Goal: Task Accomplishment & Management: Manage account settings

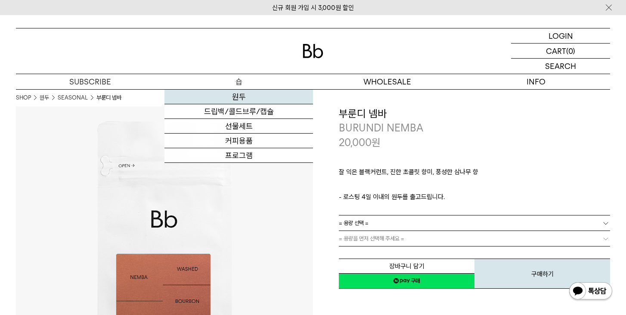
click at [240, 99] on link "원두" at bounding box center [238, 96] width 148 height 15
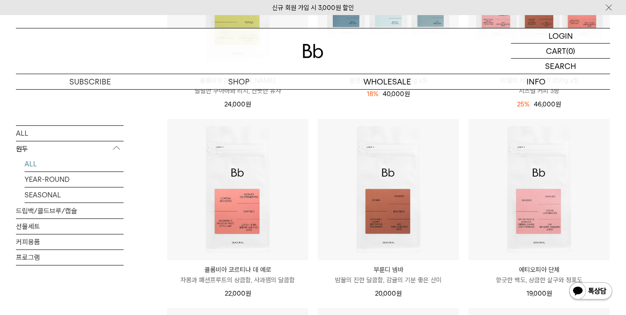
scroll to position [258, 0]
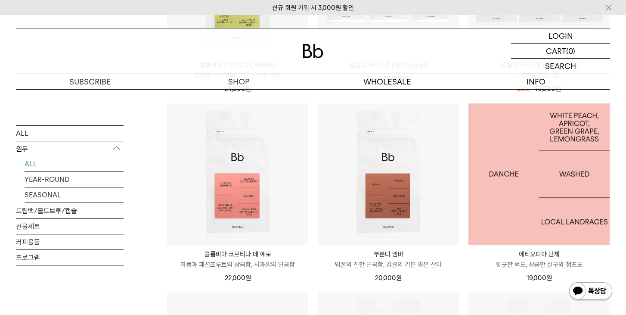
click at [492, 208] on img at bounding box center [538, 173] width 141 height 141
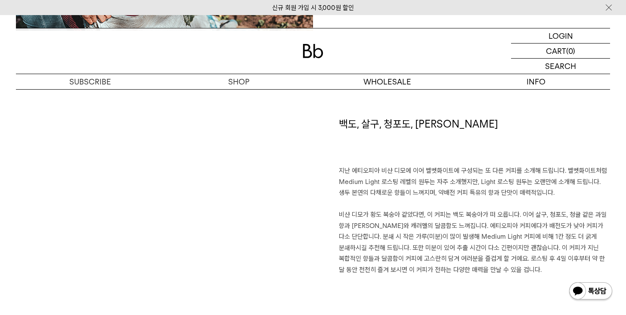
scroll to position [602, 0]
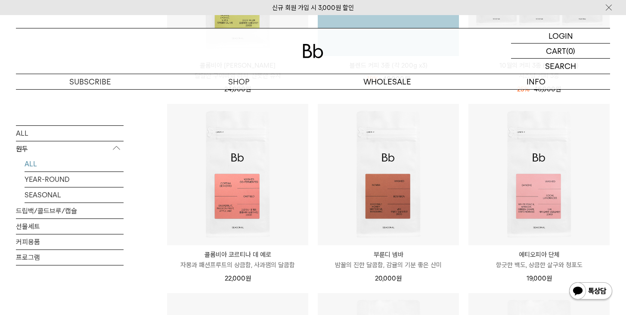
scroll to position [258, 0]
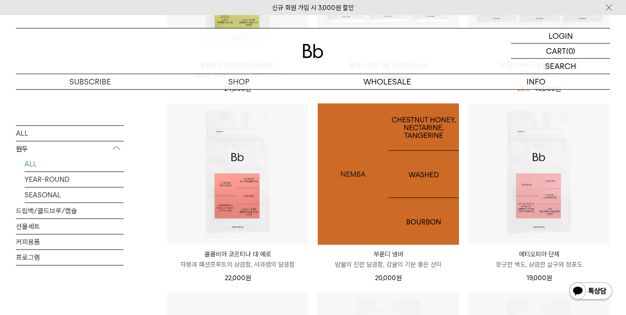
click at [421, 204] on img at bounding box center [388, 173] width 141 height 141
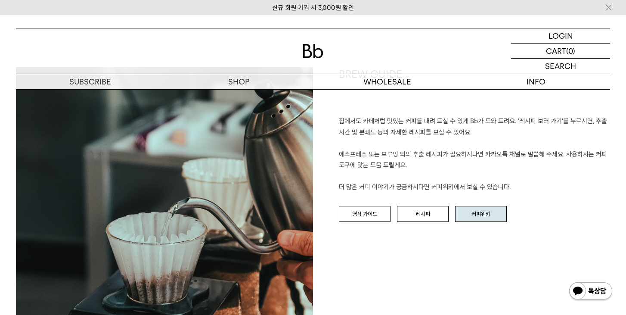
scroll to position [947, 0]
click at [466, 218] on link "커피위키" at bounding box center [481, 213] width 52 height 16
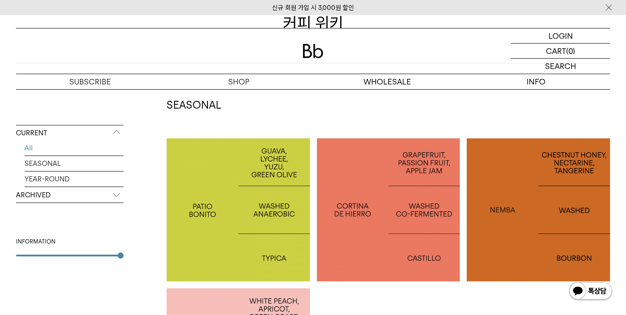
scroll to position [172, 0]
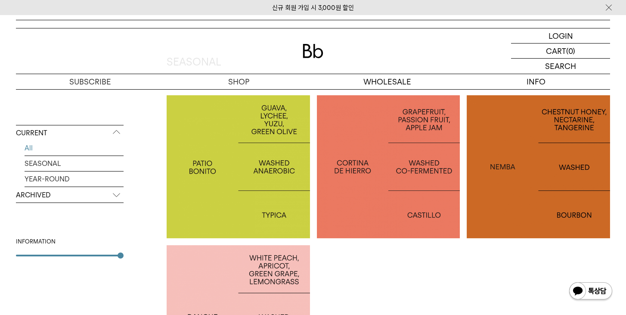
click at [65, 197] on p "ARCHIVED" at bounding box center [70, 194] width 108 height 15
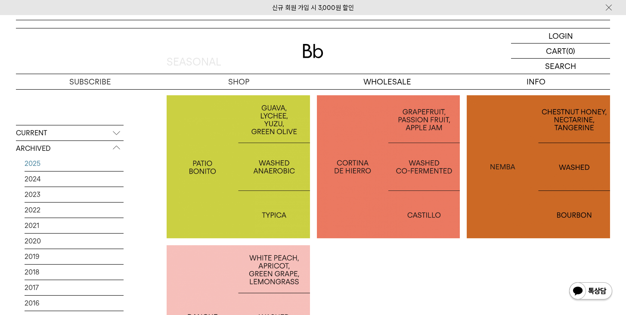
click at [25, 156] on link "2025" at bounding box center [74, 163] width 99 height 15
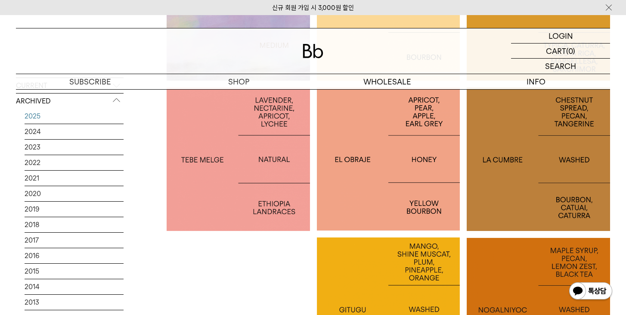
scroll to position [1658, 0]
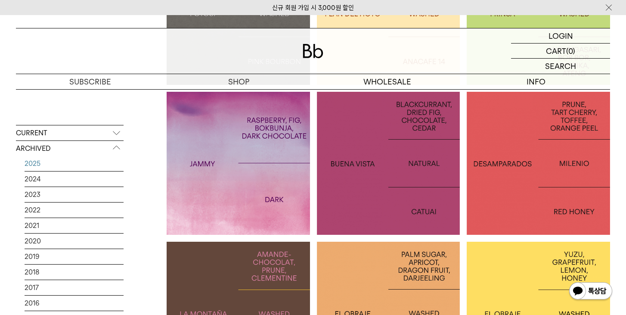
scroll to position [1205, 0]
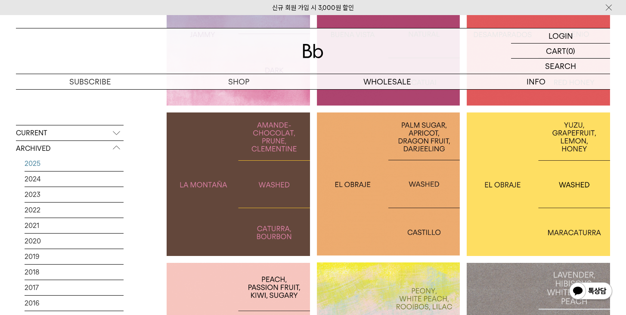
click at [178, 222] on div at bounding box center [238, 183] width 143 height 143
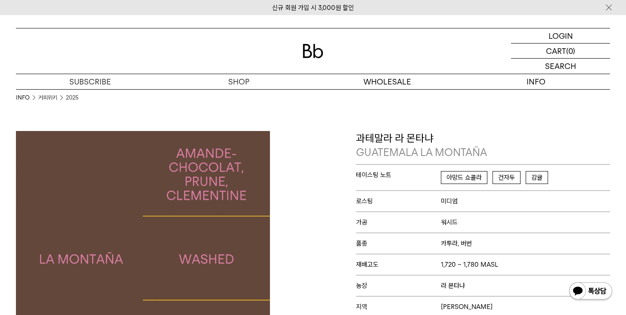
drag, startPoint x: 234, startPoint y: 96, endPoint x: 236, endPoint y: 80, distance: 17.0
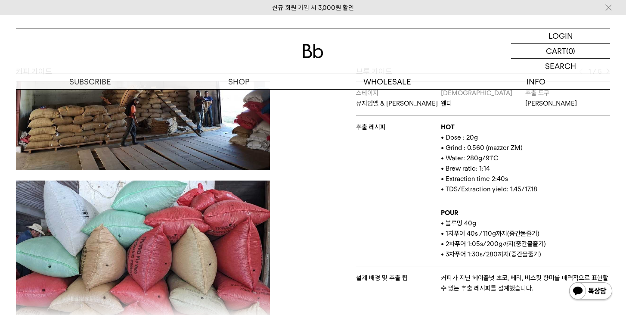
scroll to position [1202, 0]
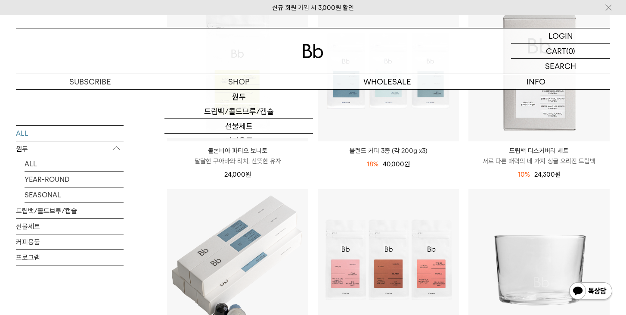
scroll to position [215, 0]
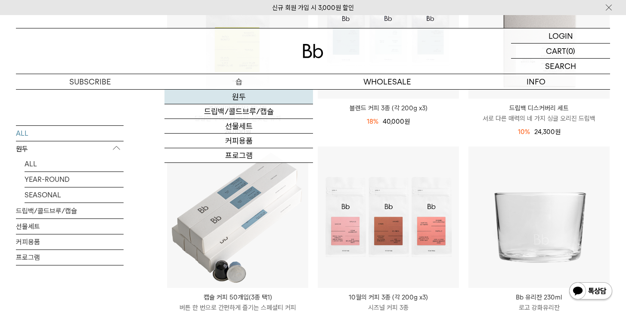
click at [228, 99] on link "원두" at bounding box center [238, 96] width 148 height 15
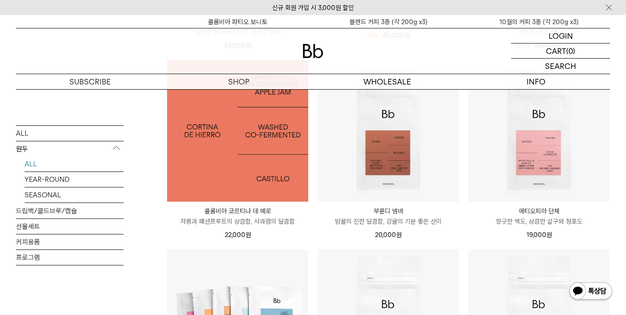
scroll to position [258, 0]
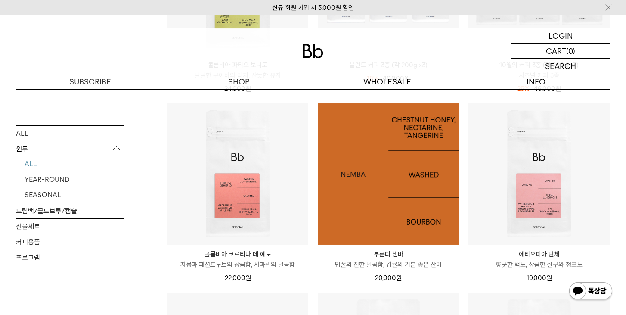
click at [360, 204] on img at bounding box center [388, 173] width 141 height 141
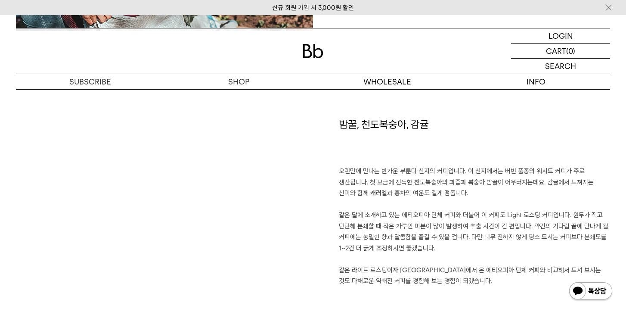
scroll to position [602, 0]
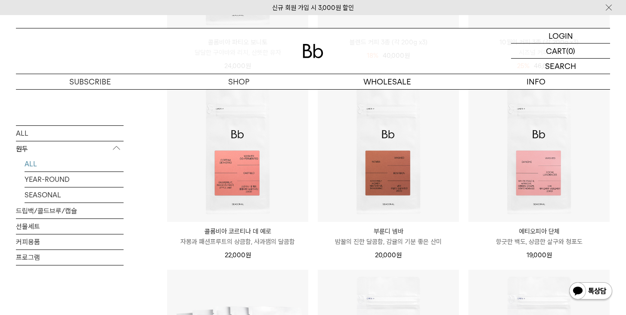
scroll to position [301, 0]
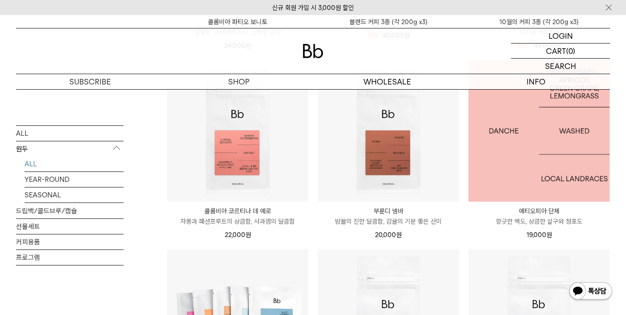
click at [483, 171] on img at bounding box center [538, 130] width 141 height 141
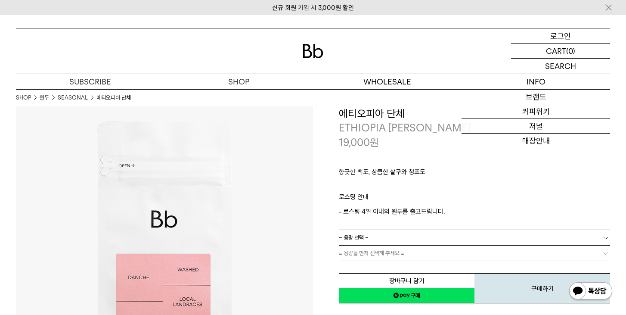
click at [553, 40] on p "로그인" at bounding box center [560, 35] width 21 height 15
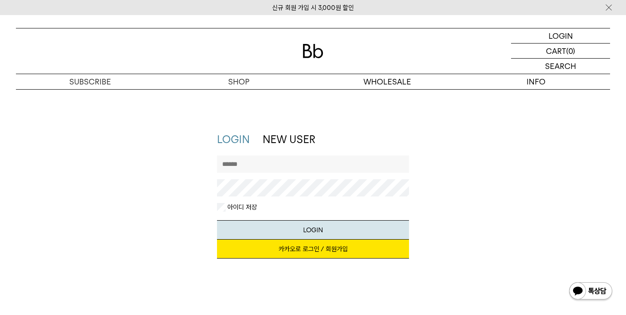
click at [225, 155] on input "text" at bounding box center [313, 163] width 192 height 17
click at [307, 248] on link "카카오로 로그인 / 회원가입" at bounding box center [313, 248] width 192 height 19
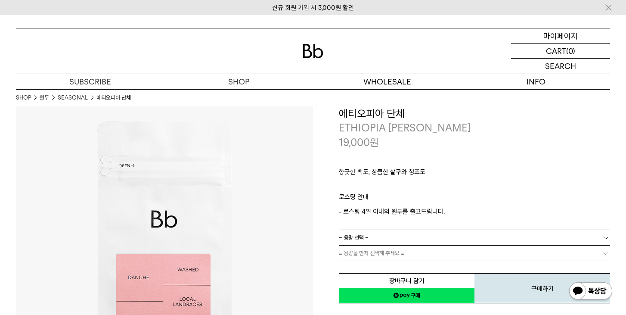
click at [579, 37] on div "MYPAGE 마이페이지" at bounding box center [560, 35] width 99 height 15
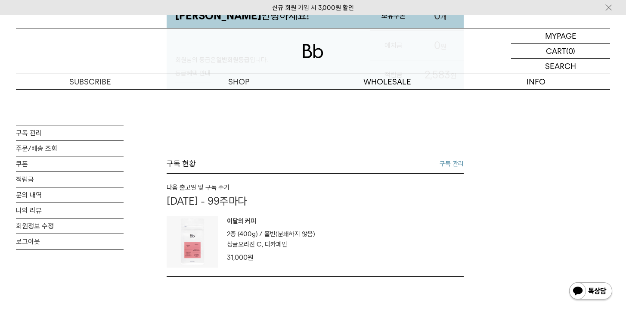
scroll to position [129, 0]
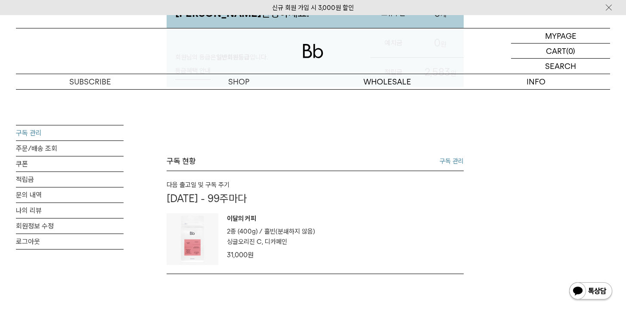
click at [42, 131] on link "구독 관리" at bounding box center [70, 132] width 108 height 15
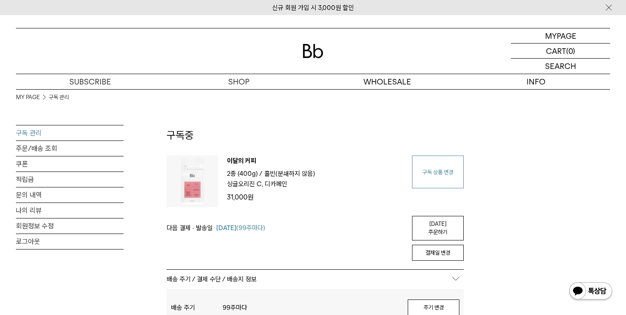
click at [429, 181] on link "구독 상품 변경" at bounding box center [438, 171] width 52 height 33
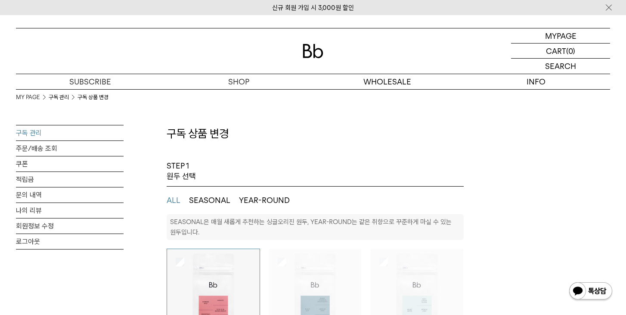
select select "**"
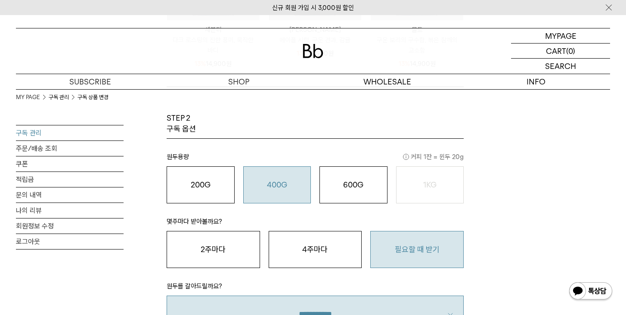
scroll to position [473, 0]
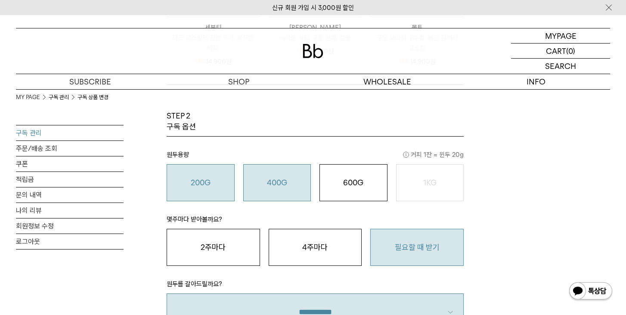
click at [200, 189] on button "200G 16,900 원" at bounding box center [201, 182] width 68 height 37
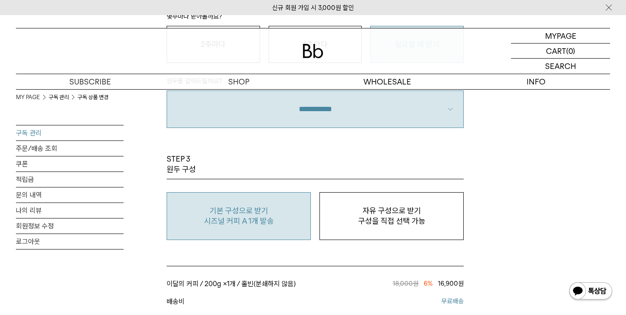
scroll to position [688, 0]
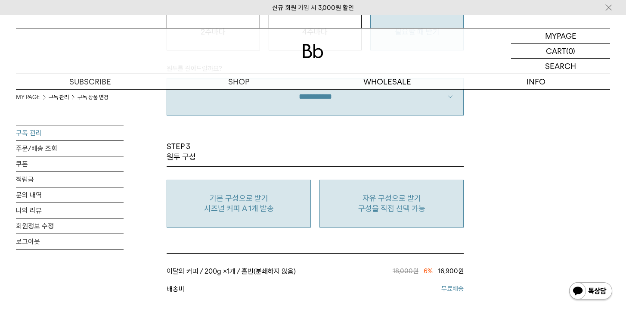
click at [372, 205] on p "구성을 직접 선택 가능" at bounding box center [391, 208] width 135 height 10
type input "*"
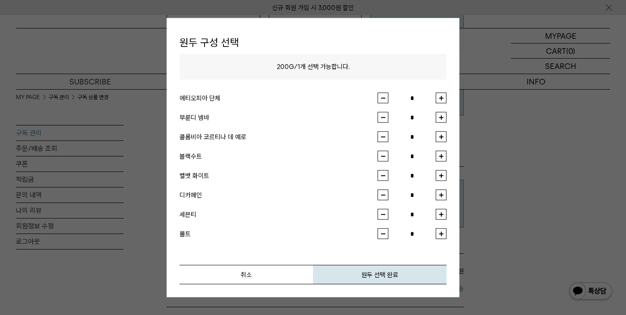
click at [438, 99] on button "button" at bounding box center [440, 98] width 11 height 11
type input "*"
click at [399, 269] on button "원두 선택 완료" at bounding box center [379, 274] width 133 height 19
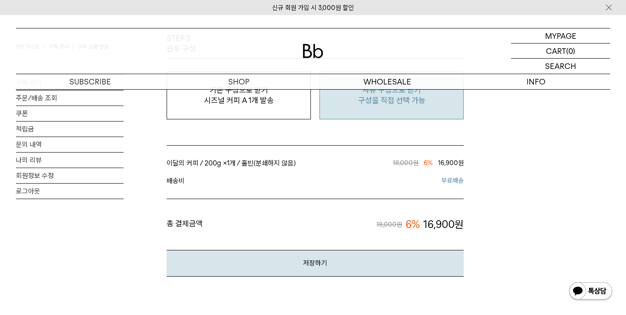
scroll to position [817, 0]
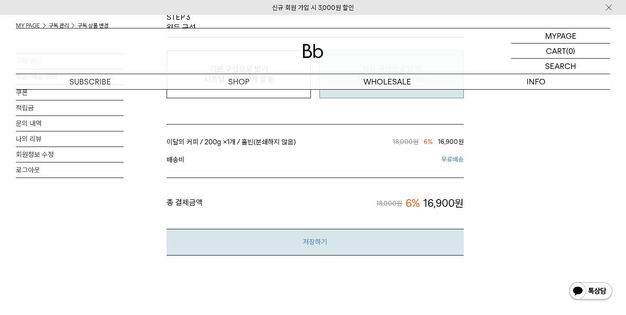
click at [324, 238] on button "저장하기" at bounding box center [315, 241] width 297 height 26
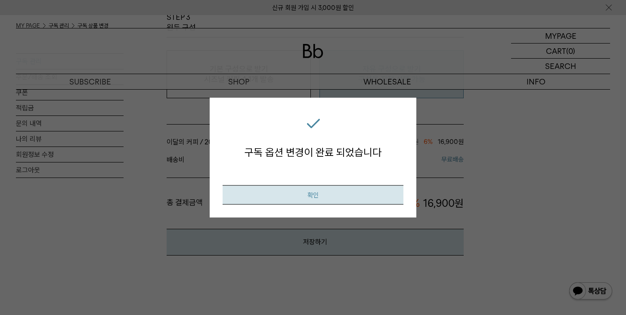
click at [303, 185] on button "확인" at bounding box center [312, 194] width 181 height 19
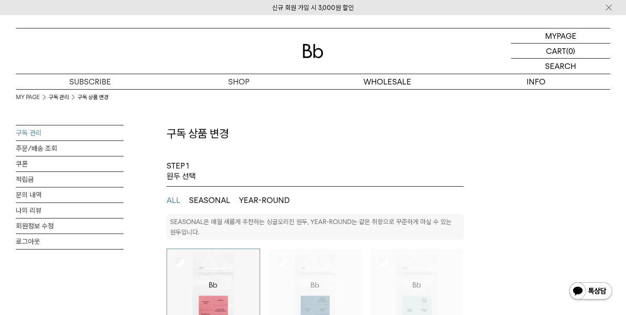
select select "**"
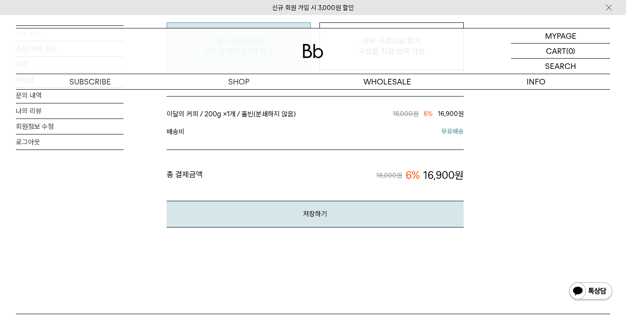
scroll to position [630, 0]
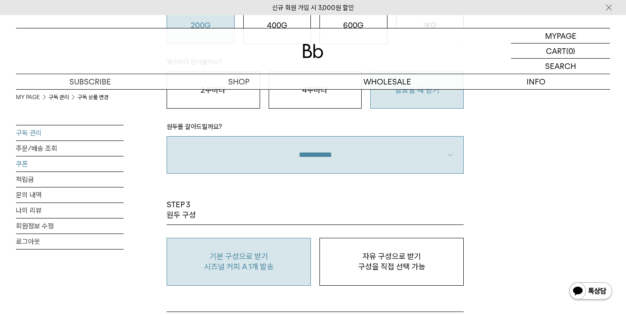
click at [31, 168] on link "쿠폰" at bounding box center [70, 163] width 108 height 15
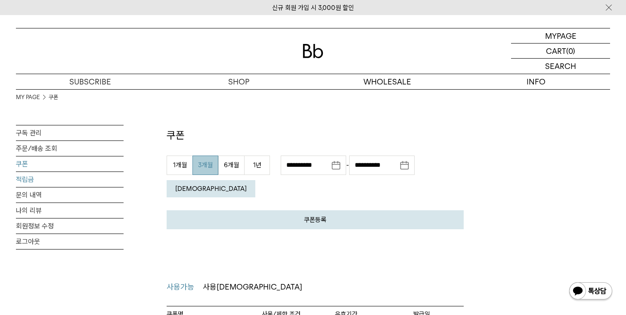
click at [84, 182] on link "적립금" at bounding box center [70, 179] width 108 height 15
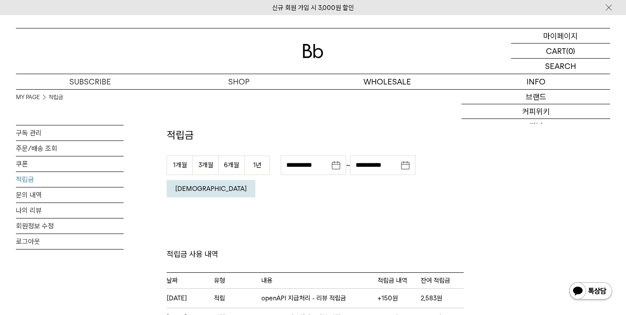
click at [558, 37] on p "마이페이지" at bounding box center [560, 35] width 34 height 15
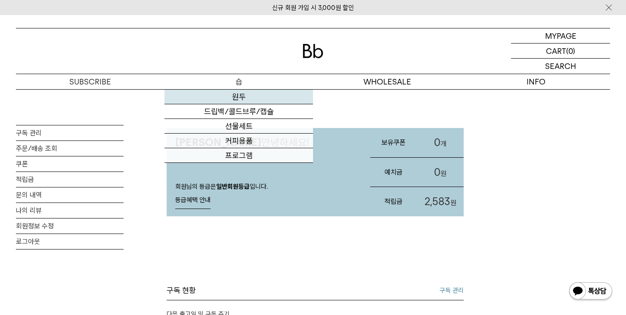
click at [234, 97] on link "원두" at bounding box center [238, 96] width 148 height 15
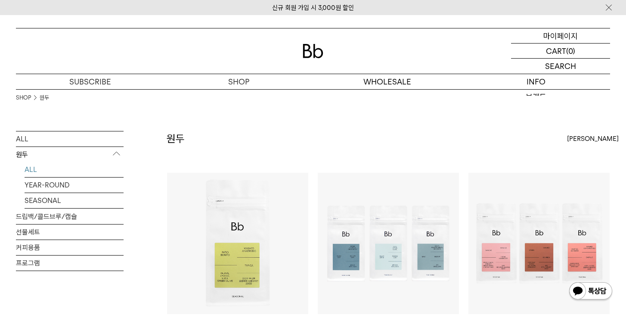
click at [555, 43] on p "마이페이지" at bounding box center [560, 35] width 34 height 15
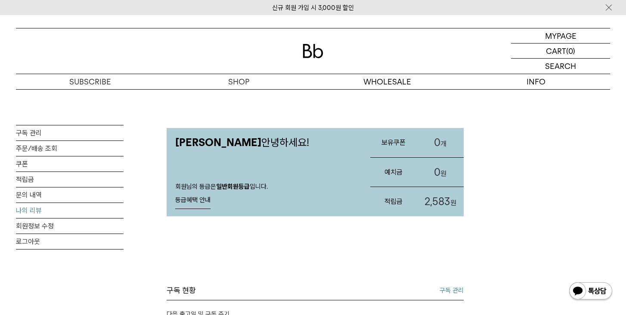
click at [48, 212] on link "나의 리뷰" at bounding box center [70, 210] width 108 height 15
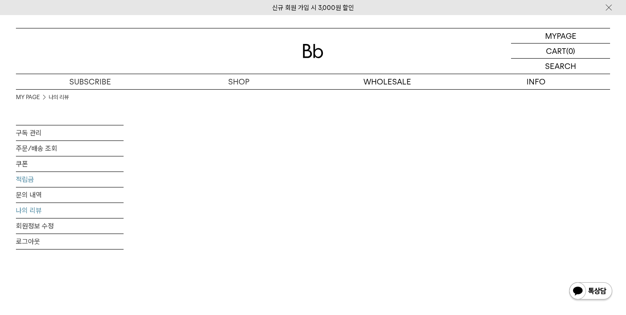
click at [32, 177] on link "적립금" at bounding box center [70, 179] width 108 height 15
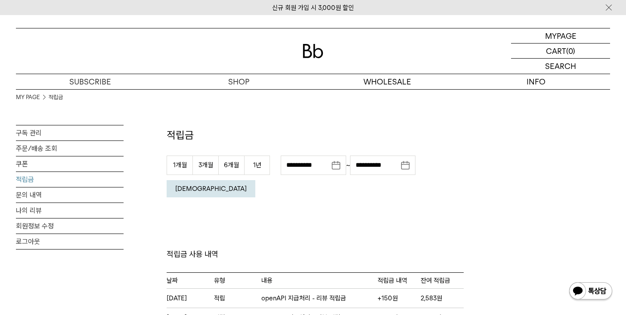
click at [247, 185] on em "[DEMOGRAPHIC_DATA]" at bounding box center [210, 189] width 71 height 8
click at [63, 203] on link "나의 리뷰" at bounding box center [70, 210] width 108 height 15
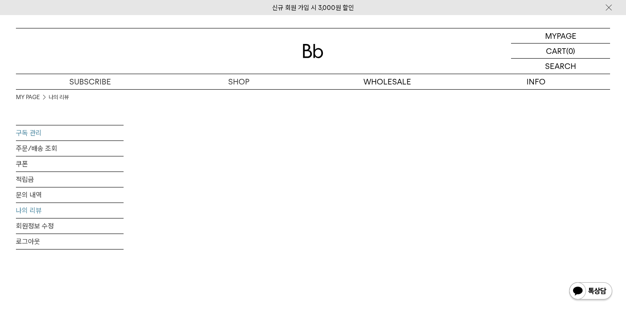
click at [43, 130] on link "구독 관리" at bounding box center [70, 132] width 108 height 15
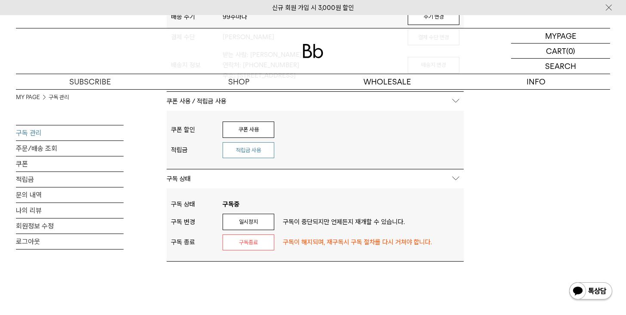
scroll to position [301, 0]
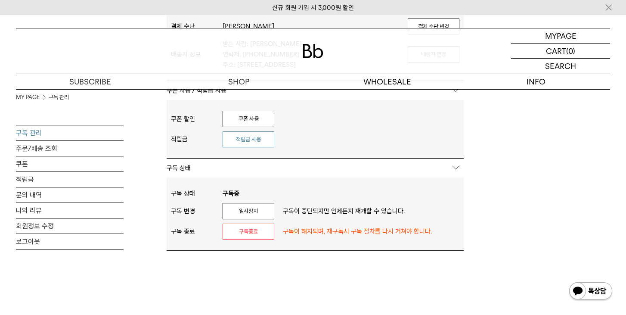
click at [253, 146] on button "적립금 사용" at bounding box center [248, 139] width 52 height 16
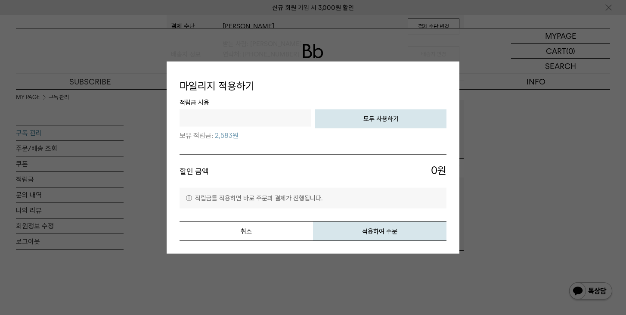
click at [354, 122] on button "모두 사용하기" at bounding box center [380, 118] width 131 height 19
type input "****"
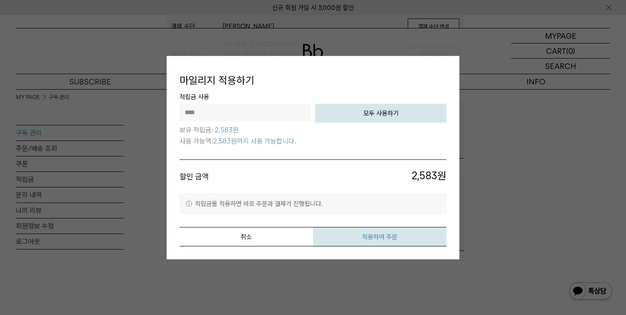
click at [360, 240] on button "적용하여 주문" at bounding box center [379, 236] width 133 height 19
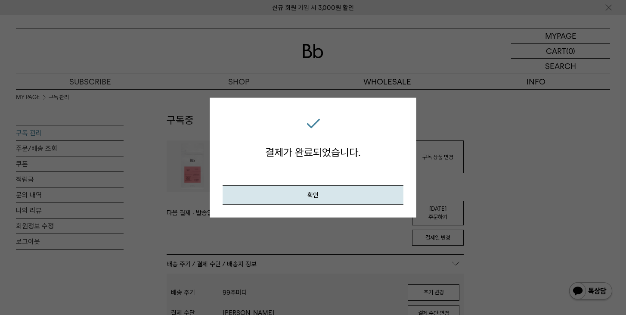
scroll to position [0, 0]
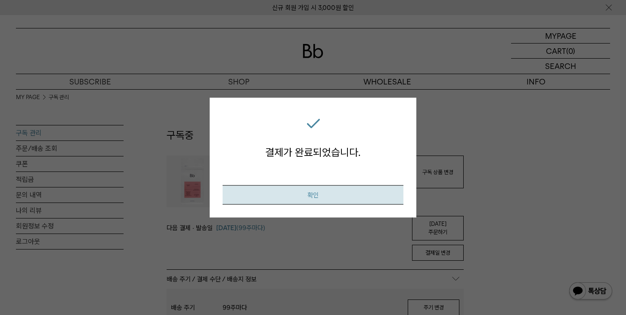
click at [361, 200] on button "확인" at bounding box center [312, 194] width 181 height 19
